Goal: Communication & Community: Answer question/provide support

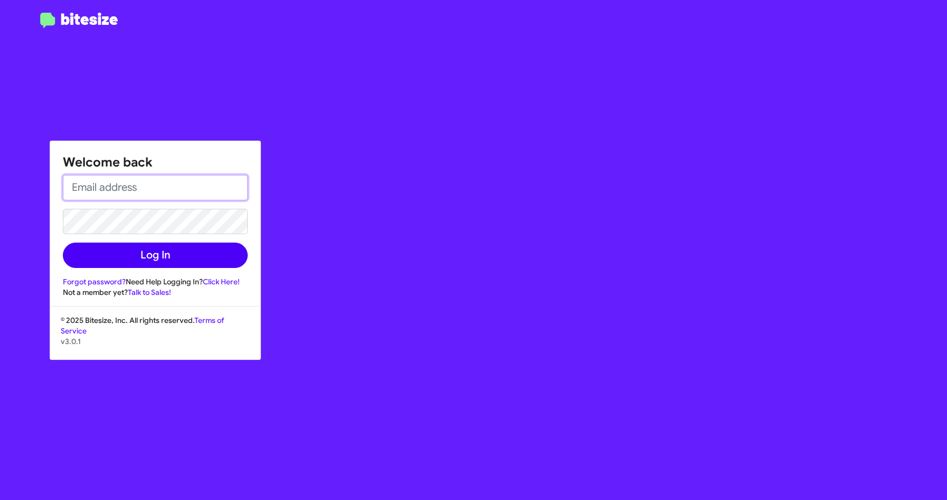
type input "[EMAIL_ADDRESS][PERSON_NAME][PERSON_NAME][DOMAIN_NAME]"
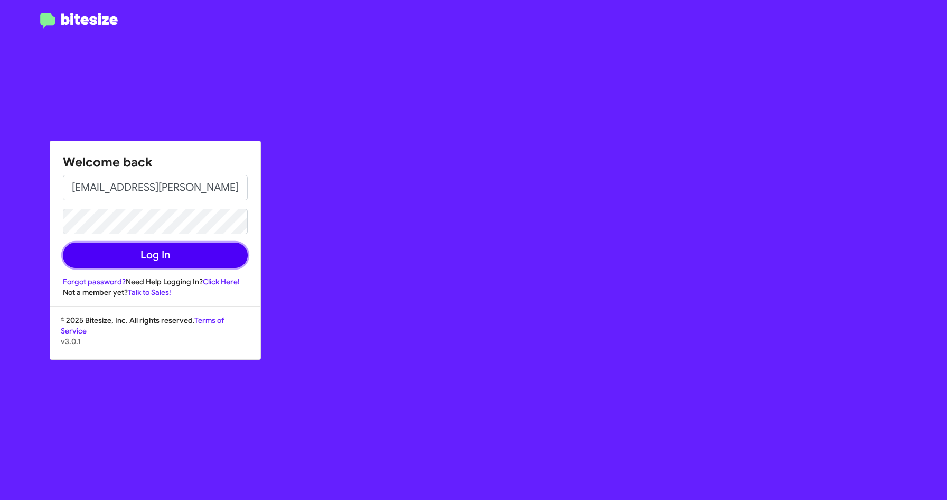
click at [158, 251] on button "Log In" at bounding box center [155, 254] width 185 height 25
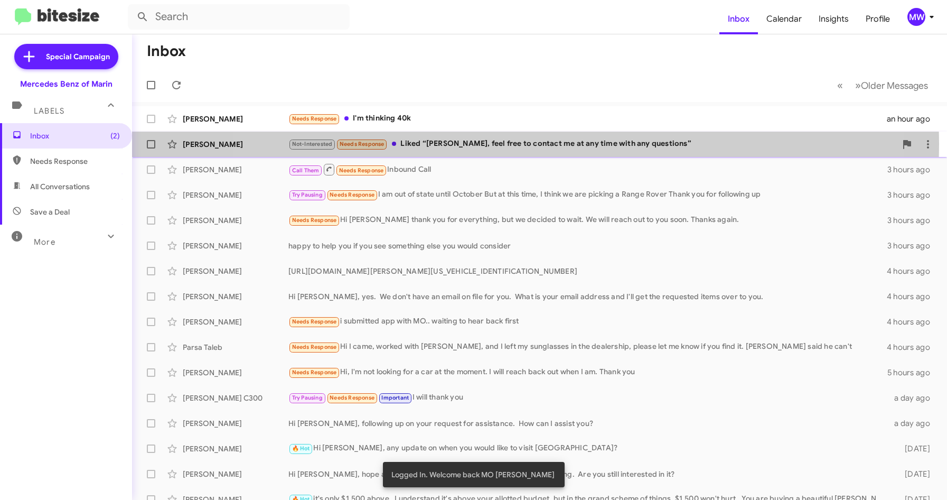
click at [519, 144] on div "Not-Interested Needs Response Liked “[PERSON_NAME], feel free to contact me at …" at bounding box center [592, 144] width 608 height 12
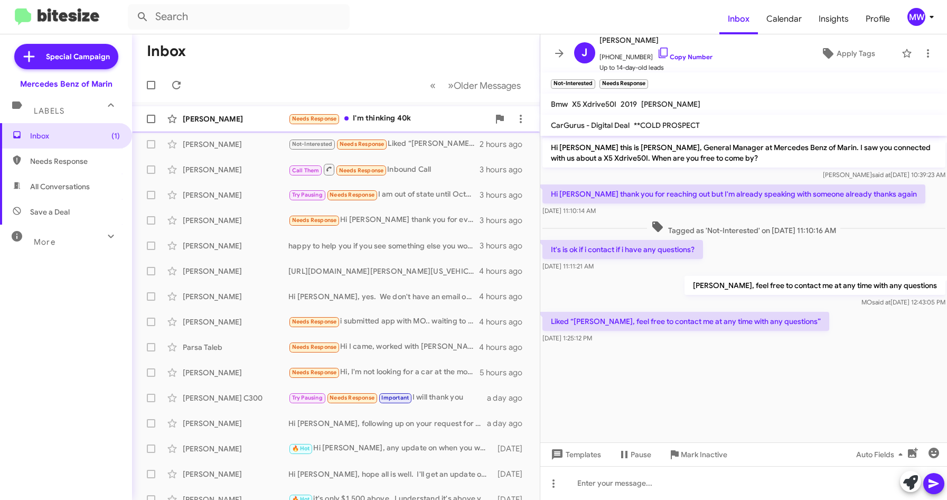
click at [386, 120] on div "Needs Response I'm thinking 40k" at bounding box center [388, 118] width 201 height 12
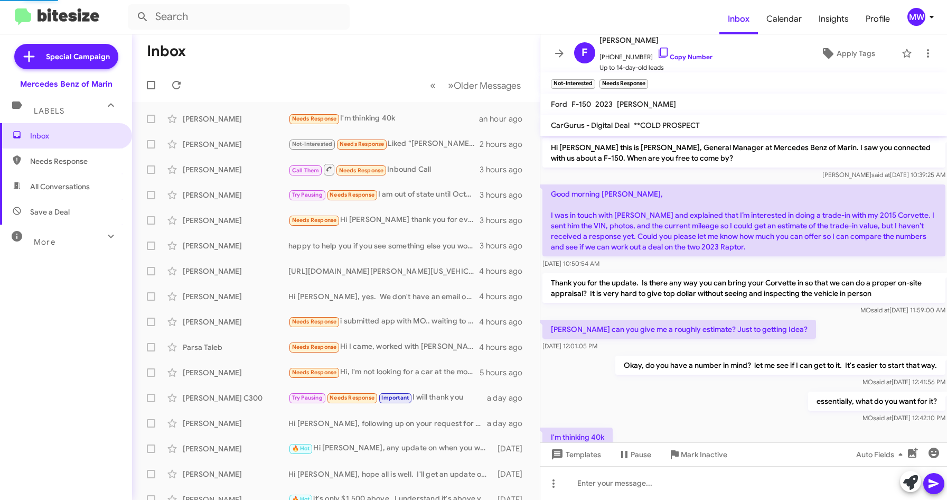
scroll to position [37, 0]
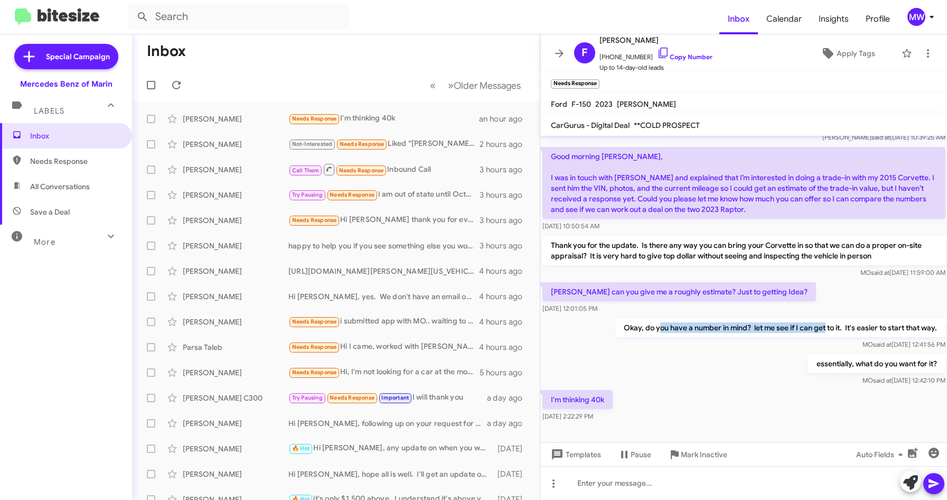
drag, startPoint x: 651, startPoint y: 324, endPoint x: 815, endPoint y: 330, distance: 164.3
click at [815, 330] on p "Okay, do you have a number in mind? let me see if I can get to it. It's easier …" at bounding box center [780, 327] width 330 height 19
drag, startPoint x: 815, startPoint y: 330, endPoint x: 851, endPoint y: 362, distance: 48.3
click at [851, 362] on p "essentially, what do you want for it?" at bounding box center [875, 363] width 137 height 19
drag, startPoint x: 606, startPoint y: 56, endPoint x: 638, endPoint y: 61, distance: 33.1
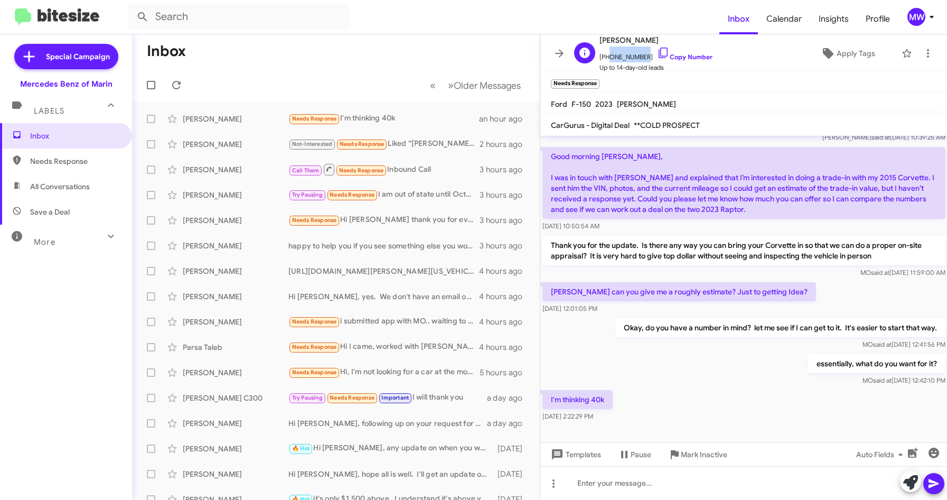
click at [638, 61] on span "[PHONE_NUMBER] Copy Number" at bounding box center [655, 54] width 113 height 16
copy span "6505151451"
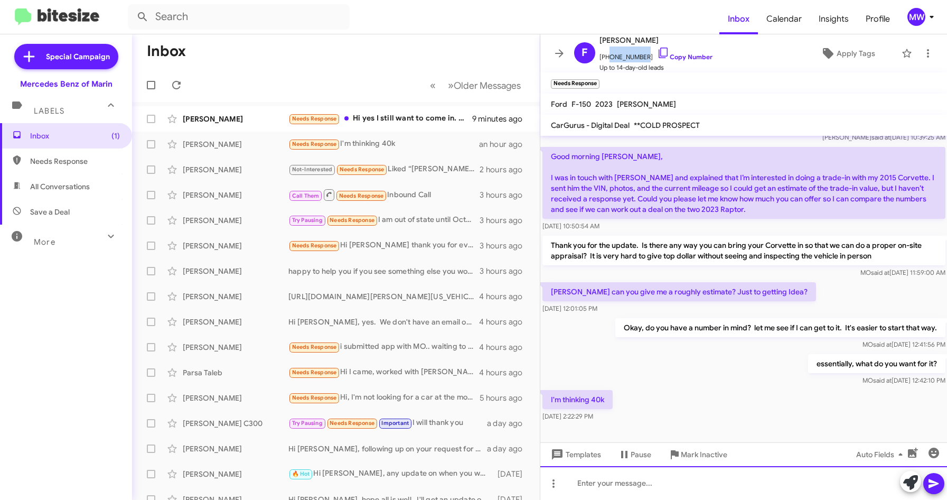
click at [677, 478] on div at bounding box center [743, 483] width 407 height 34
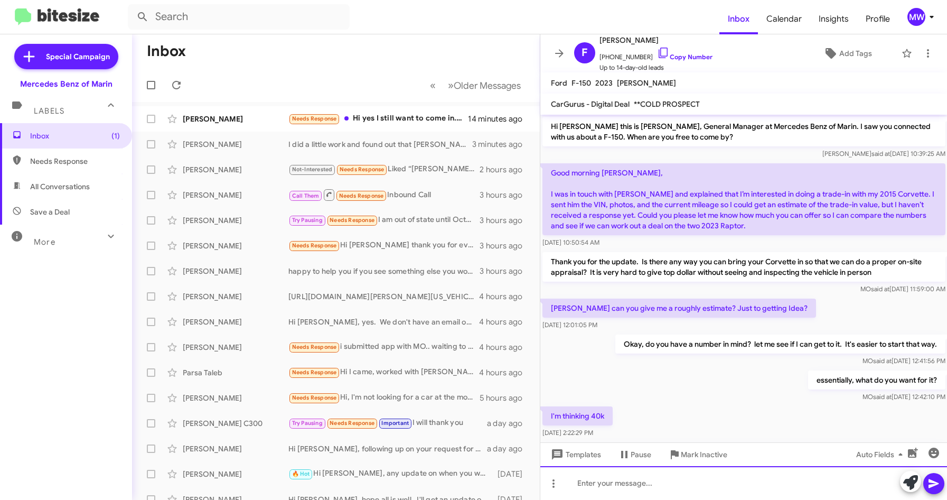
scroll to position [115, 0]
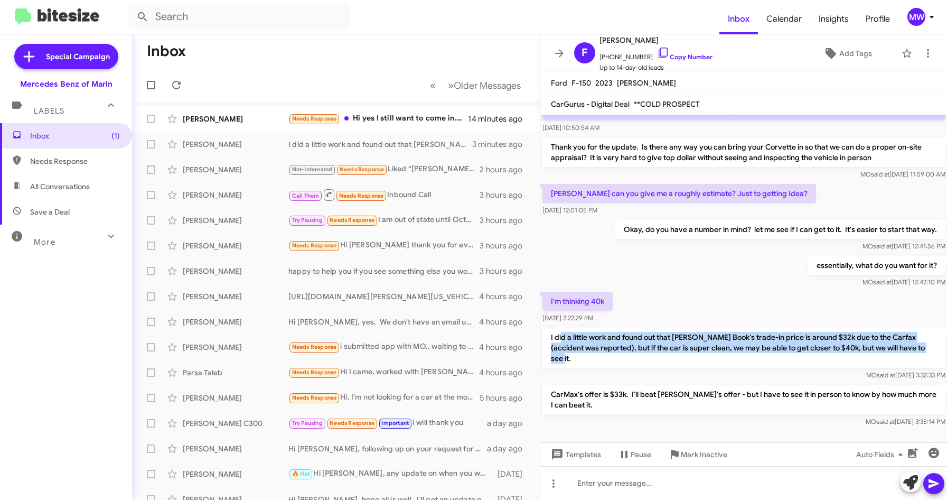
drag, startPoint x: 561, startPoint y: 337, endPoint x: 928, endPoint y: 352, distance: 367.8
click at [928, 352] on p "I did a little work and found out that [PERSON_NAME] Book's trade-in price is a…" at bounding box center [743, 347] width 403 height 40
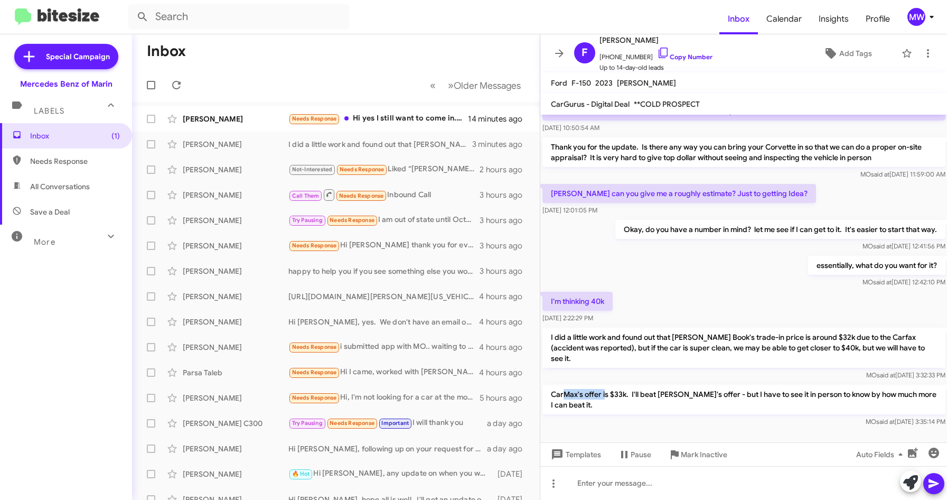
drag, startPoint x: 562, startPoint y: 380, endPoint x: 604, endPoint y: 381, distance: 41.2
click at [604, 384] on p "CarMax's offer is $33k. I'll beat [PERSON_NAME]'s offer - but I have to see it …" at bounding box center [743, 399] width 403 height 30
click at [587, 489] on div at bounding box center [743, 483] width 407 height 34
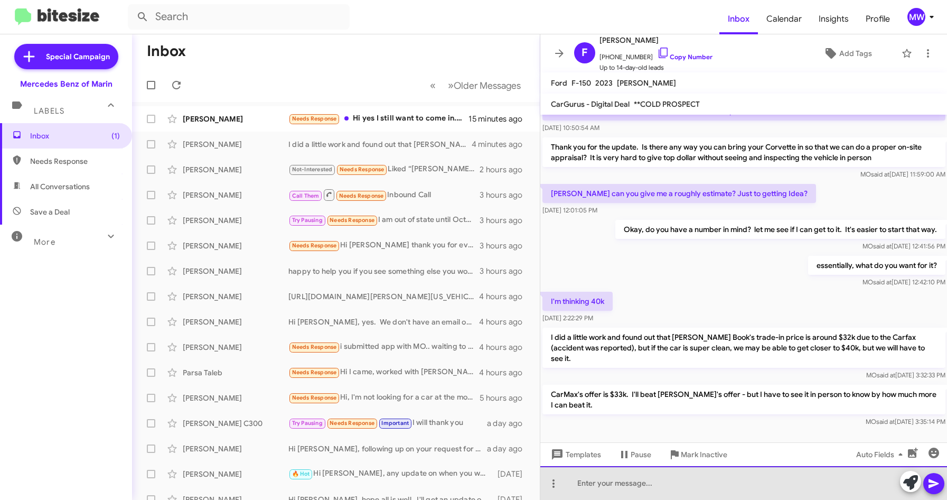
click at [594, 481] on div at bounding box center [743, 483] width 407 height 34
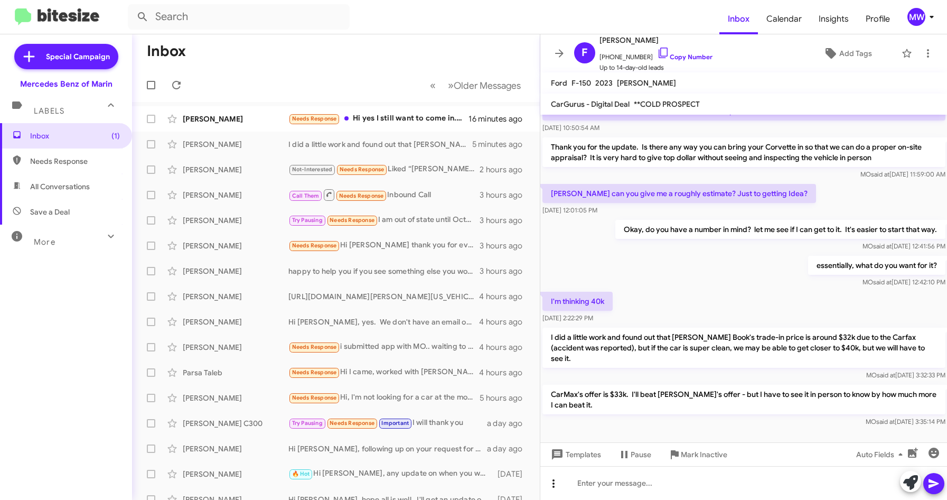
click at [560, 486] on span at bounding box center [553, 483] width 21 height 13
click at [620, 488] on div at bounding box center [473, 250] width 947 height 500
click at [909, 455] on div "Use AI to suggest a response" at bounding box center [892, 454] width 80 height 17
click at [911, 457] on icon "button" at bounding box center [913, 452] width 10 height 10
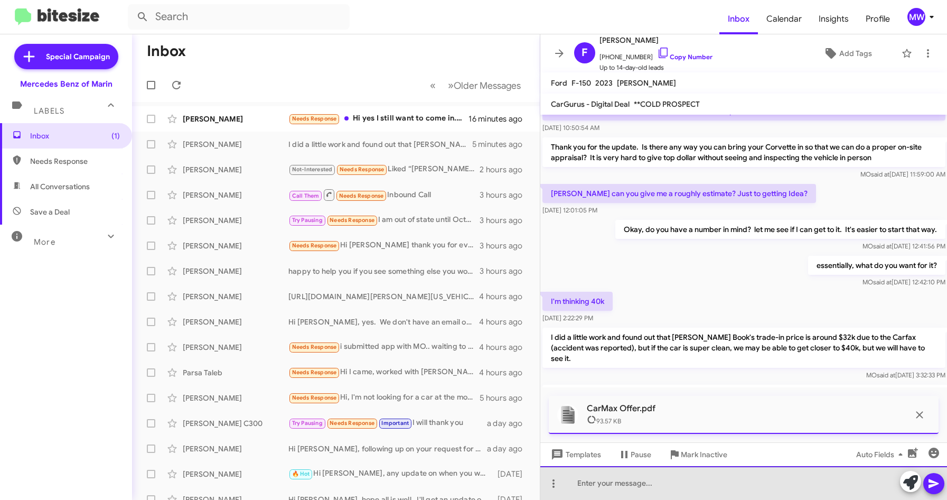
click at [646, 485] on div at bounding box center [743, 483] width 407 height 34
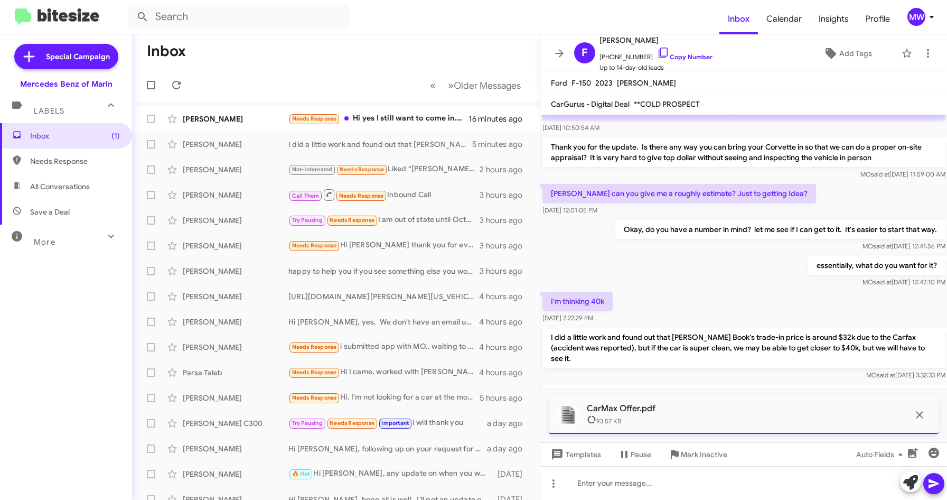
click at [932, 475] on span at bounding box center [933, 483] width 13 height 21
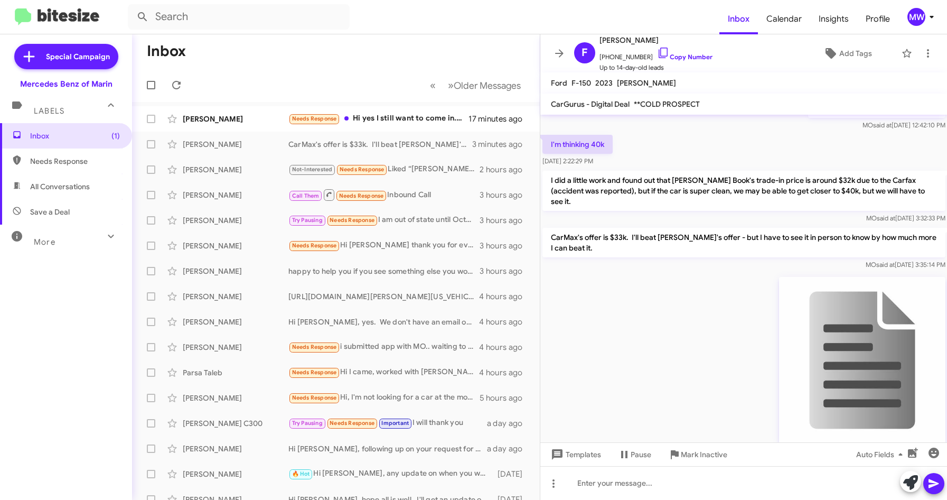
scroll to position [255, 0]
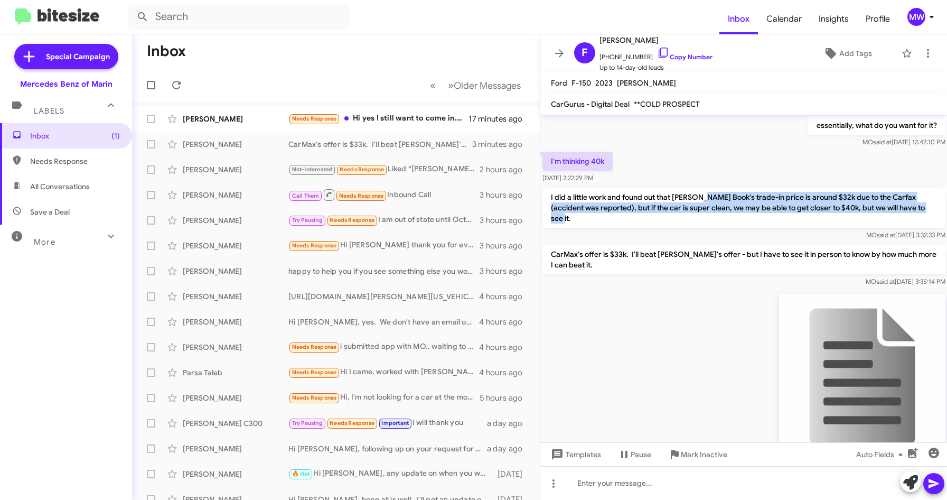
drag, startPoint x: 724, startPoint y: 200, endPoint x: 925, endPoint y: 208, distance: 201.3
click at [925, 208] on p "I did a little work and found out that [PERSON_NAME] Book's trade-in price is a…" at bounding box center [743, 207] width 403 height 40
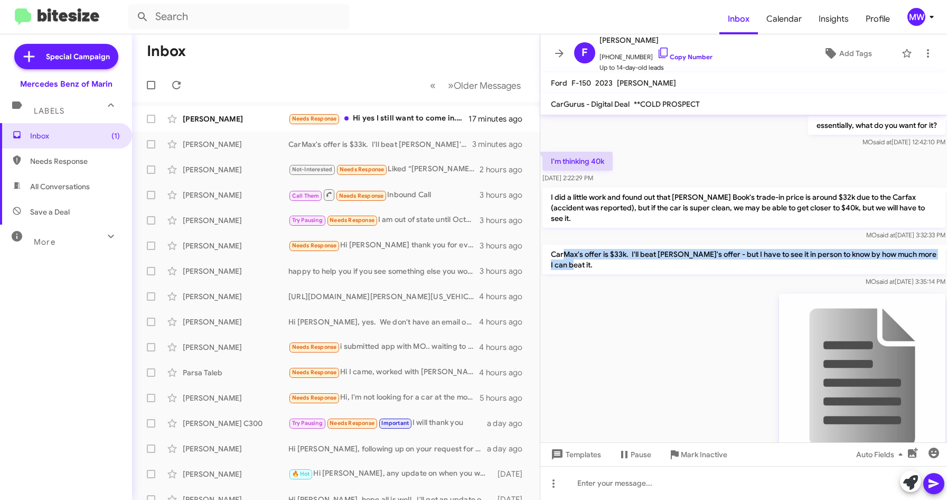
drag, startPoint x: 564, startPoint y: 243, endPoint x: 586, endPoint y: 251, distance: 23.5
click at [586, 251] on p "CarMax's offer is $33k. I'll beat [PERSON_NAME]'s offer - but I have to see it …" at bounding box center [743, 259] width 403 height 30
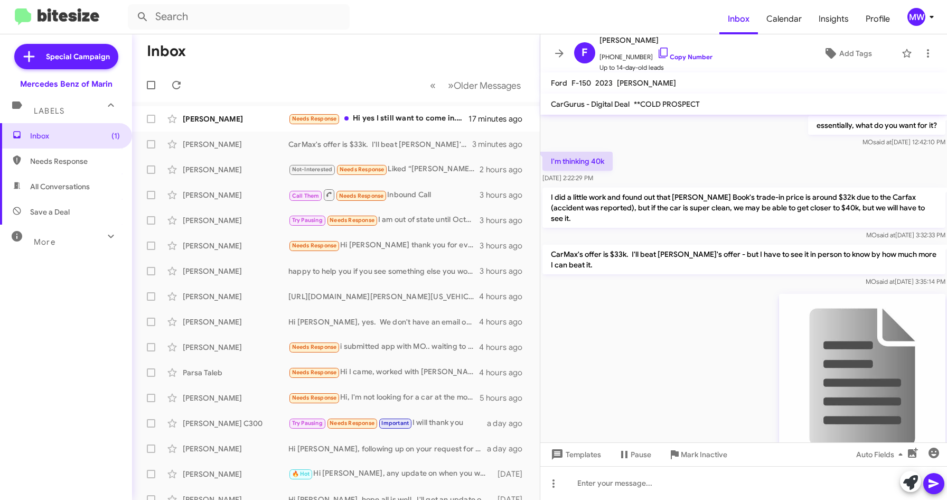
drag, startPoint x: 586, startPoint y: 251, endPoint x: 618, endPoint y: 340, distance: 94.2
click at [593, 328] on div "MO said at [DATE] 3:37:57 PM" at bounding box center [743, 384] width 407 height 190
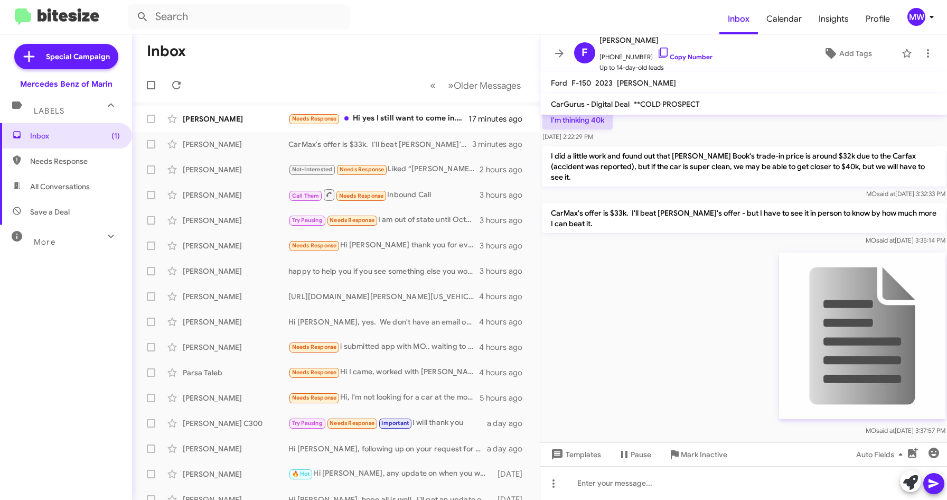
scroll to position [307, 0]
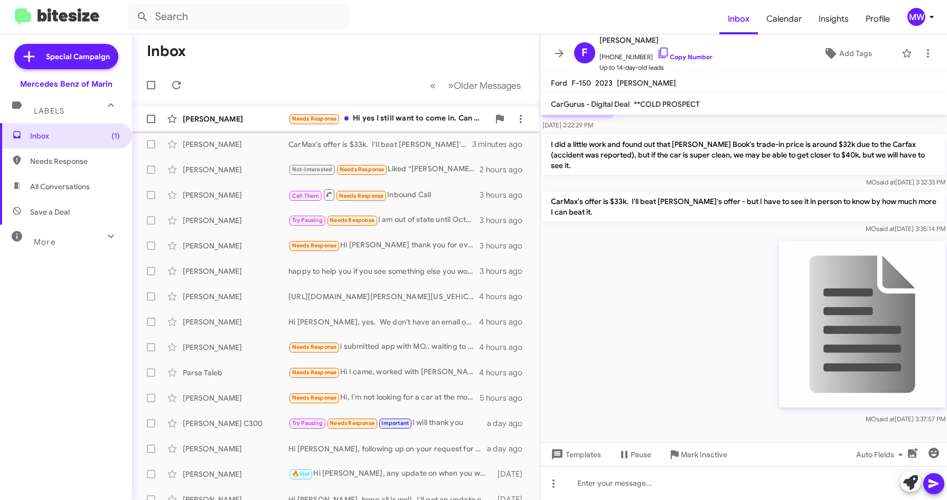
click at [438, 116] on div "Needs Response Hi yes I still want to come in. Can you connect me with someone …" at bounding box center [388, 118] width 201 height 12
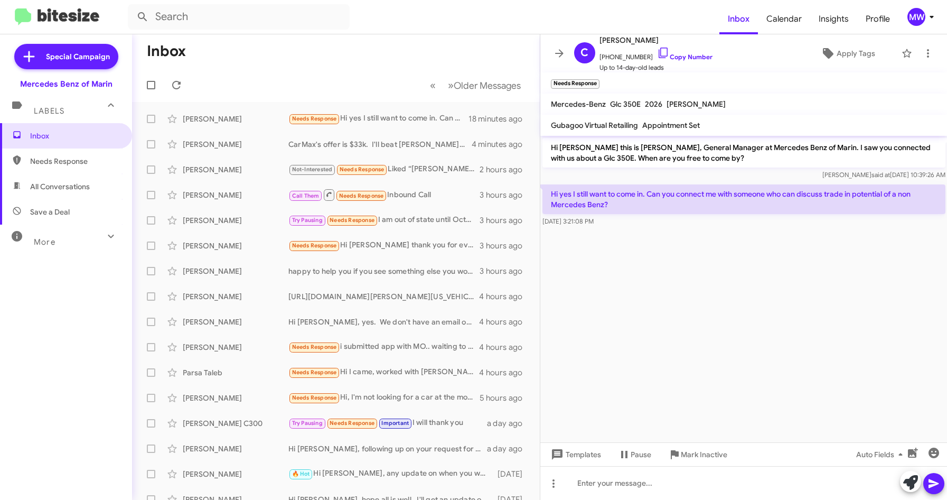
click at [651, 259] on cdk-virtual-scroll-viewport "Hi [PERSON_NAME] this is [PERSON_NAME], General Manager at Mercedes Benz of Mar…" at bounding box center [743, 289] width 407 height 306
drag, startPoint x: 585, startPoint y: 196, endPoint x: 645, endPoint y: 196, distance: 59.7
click at [645, 196] on p "Hi yes I still want to come in. Can you connect me with someone who can discuss…" at bounding box center [743, 199] width 403 height 30
drag, startPoint x: 645, startPoint y: 196, endPoint x: 676, endPoint y: 246, distance: 58.9
click at [652, 227] on div "Hi yes I still want to come in. Can you connect me with someone who can discuss…" at bounding box center [743, 205] width 407 height 46
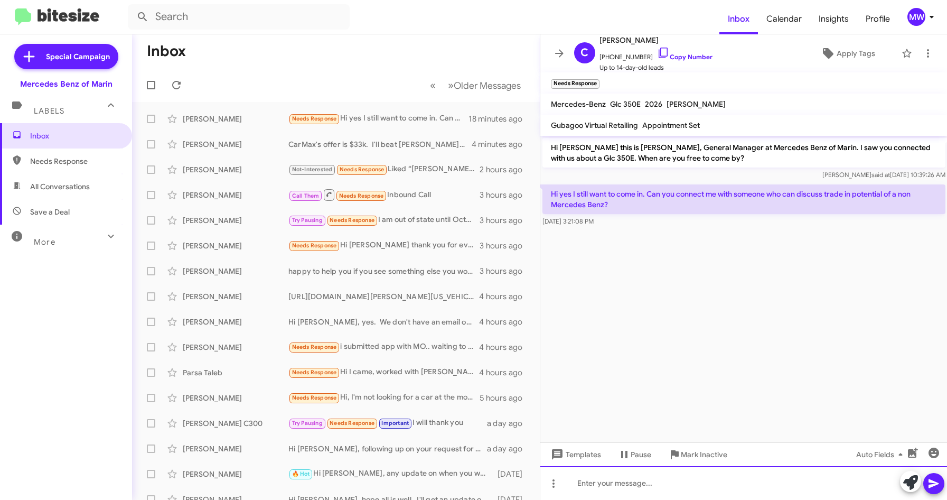
click at [731, 491] on div at bounding box center [743, 483] width 407 height 34
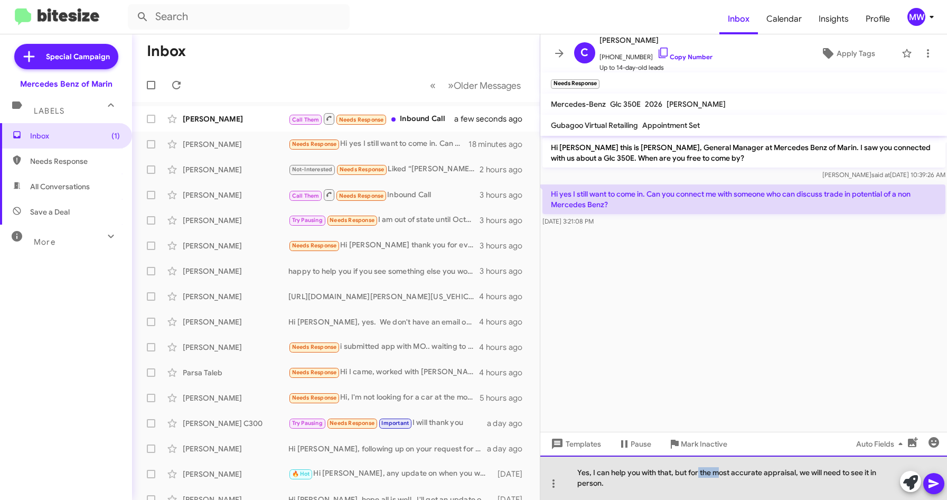
drag, startPoint x: 698, startPoint y: 473, endPoint x: 721, endPoint y: 471, distance: 23.9
click at [721, 471] on div "Yes, I can help you with that, but for the most accurate appraisal, we will nee…" at bounding box center [743, 477] width 407 height 44
click at [741, 471] on div "Yes, I can help you with that, but for the most accurate appraisal, we will nee…" at bounding box center [743, 477] width 407 height 44
drag, startPoint x: 733, startPoint y: 474, endPoint x: 753, endPoint y: 470, distance: 20.8
click at [753, 470] on div "Yes, I can help you with that, but for the most accurate appraisal, we will nee…" at bounding box center [743, 477] width 407 height 44
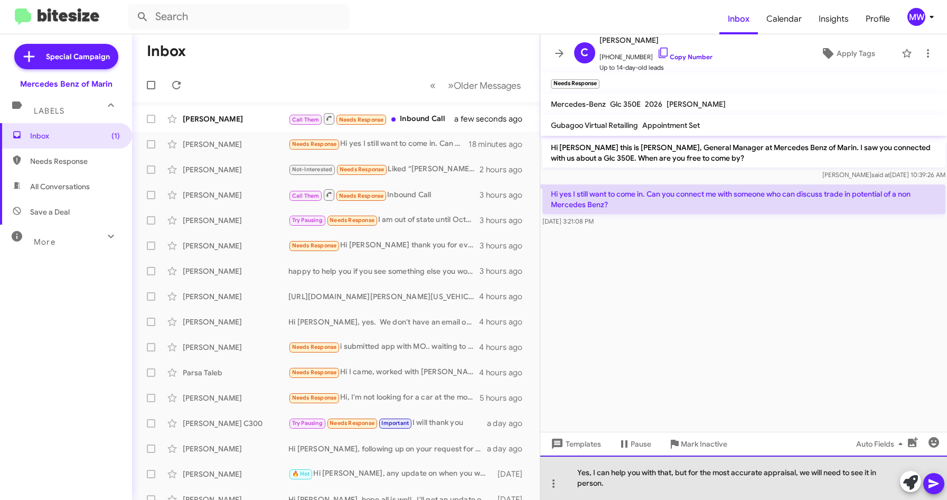
click at [764, 470] on div "Yes, I can help you with that, but for the most accurate appraisal, we will nee…" at bounding box center [743, 477] width 407 height 44
click at [851, 470] on div "Yes, I can help you with that, but for the most accurate and top price appraisa…" at bounding box center [743, 477] width 407 height 44
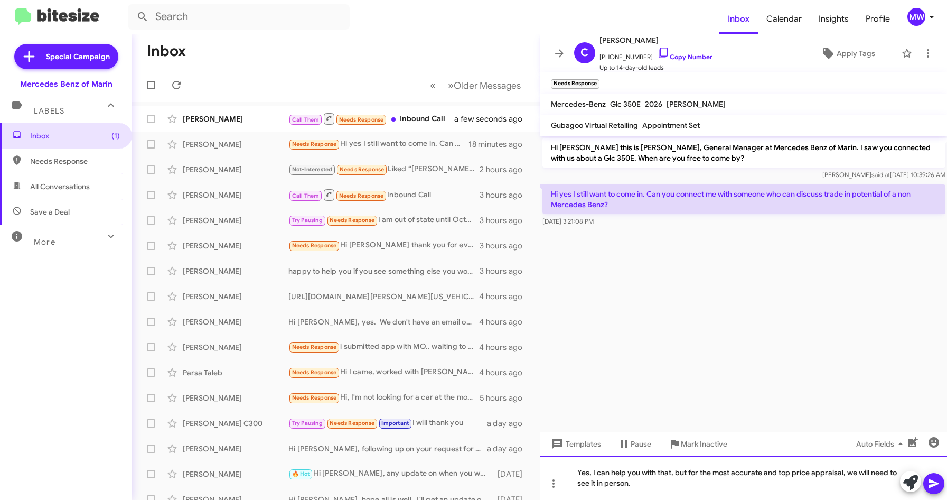
click at [848, 472] on div "Yes, I can help you with that, but for the most accurate and top price appraisa…" at bounding box center [743, 477] width 407 height 44
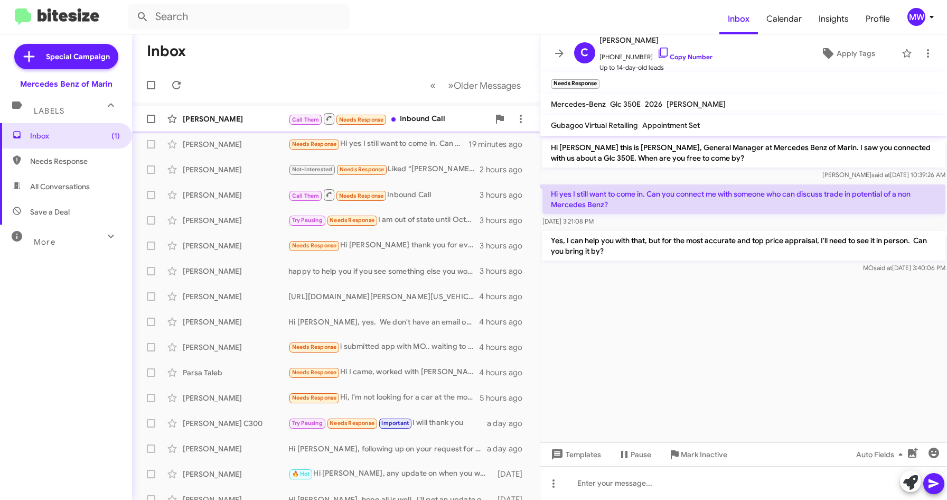
click at [415, 120] on div "Call Them Needs Response Inbound Call" at bounding box center [388, 118] width 201 height 13
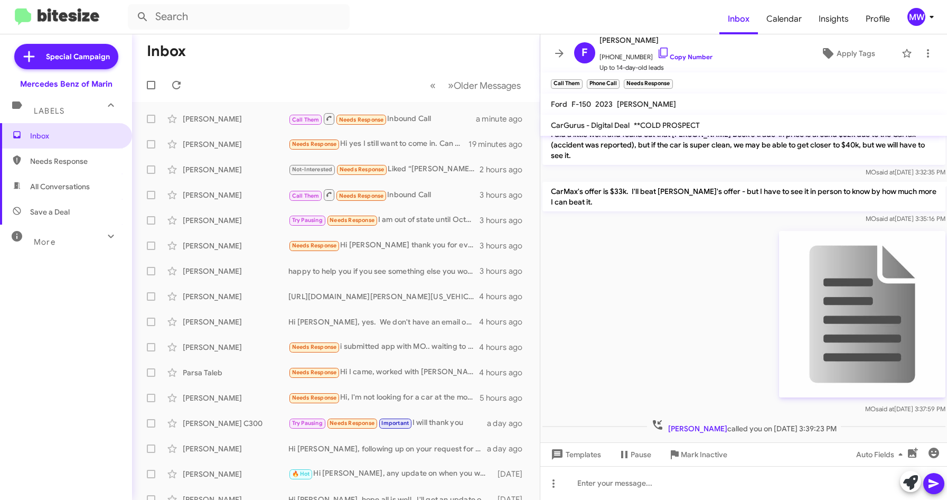
scroll to position [351, 0]
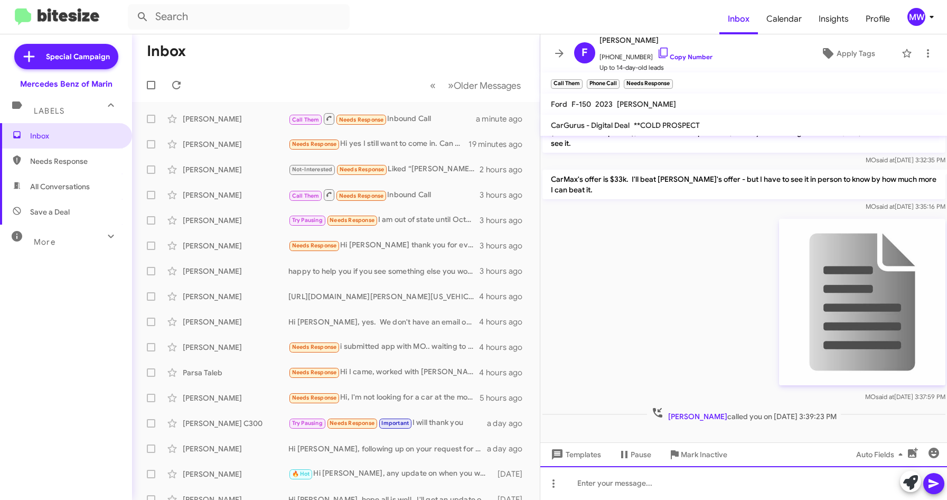
click at [661, 484] on div at bounding box center [743, 483] width 407 height 34
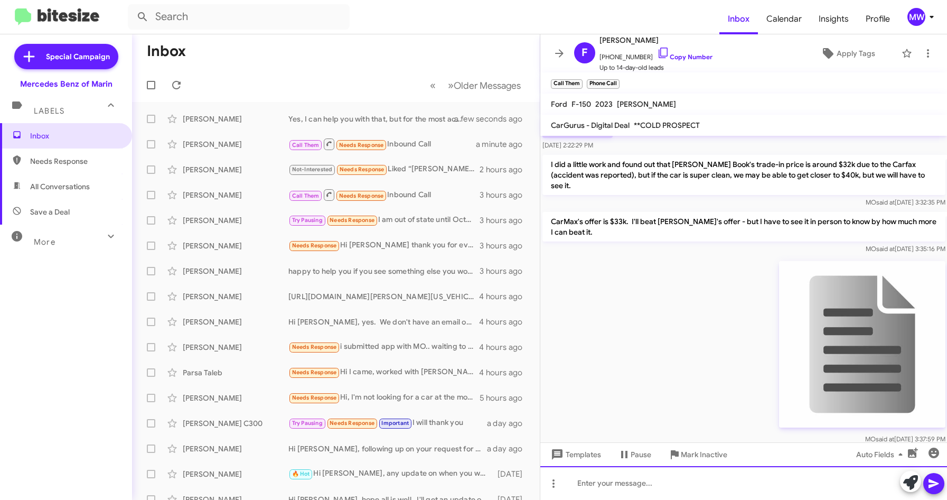
scroll to position [231, 0]
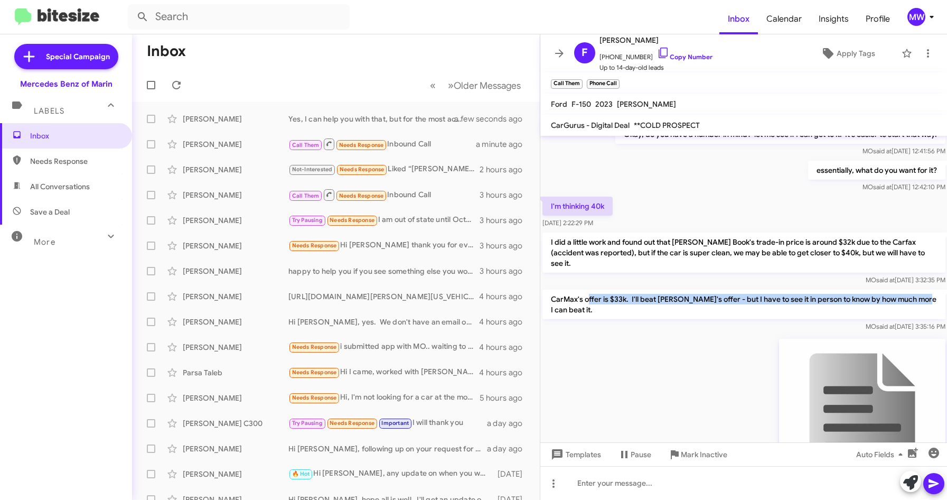
drag, startPoint x: 588, startPoint y: 286, endPoint x: 927, endPoint y: 291, distance: 339.0
click at [927, 291] on p "CarMax's offer is $33k. I'll beat [PERSON_NAME]'s offer - but I have to see it …" at bounding box center [743, 304] width 403 height 30
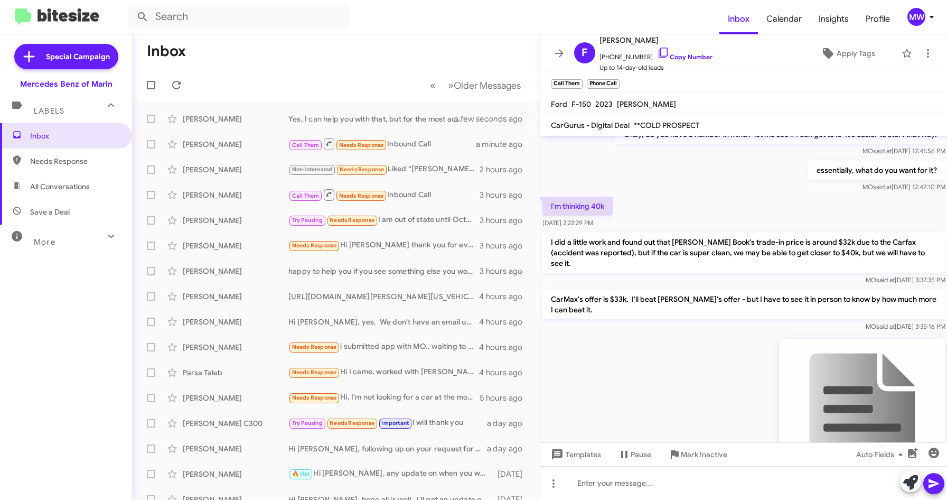
drag, startPoint x: 927, startPoint y: 291, endPoint x: 733, endPoint y: 353, distance: 203.2
click at [758, 338] on div "MO said at [DATE] 3:37:59 PM" at bounding box center [743, 429] width 407 height 190
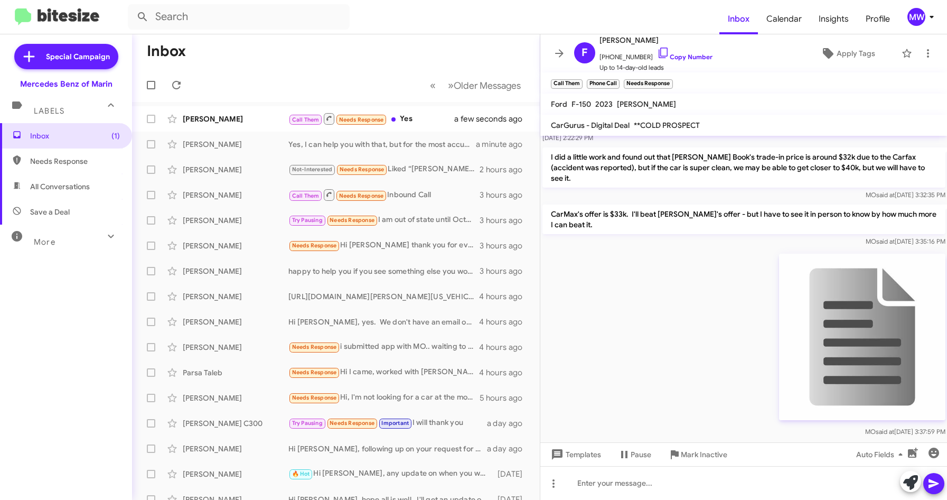
scroll to position [216, 0]
